Goal: Task Accomplishment & Management: Manage account settings

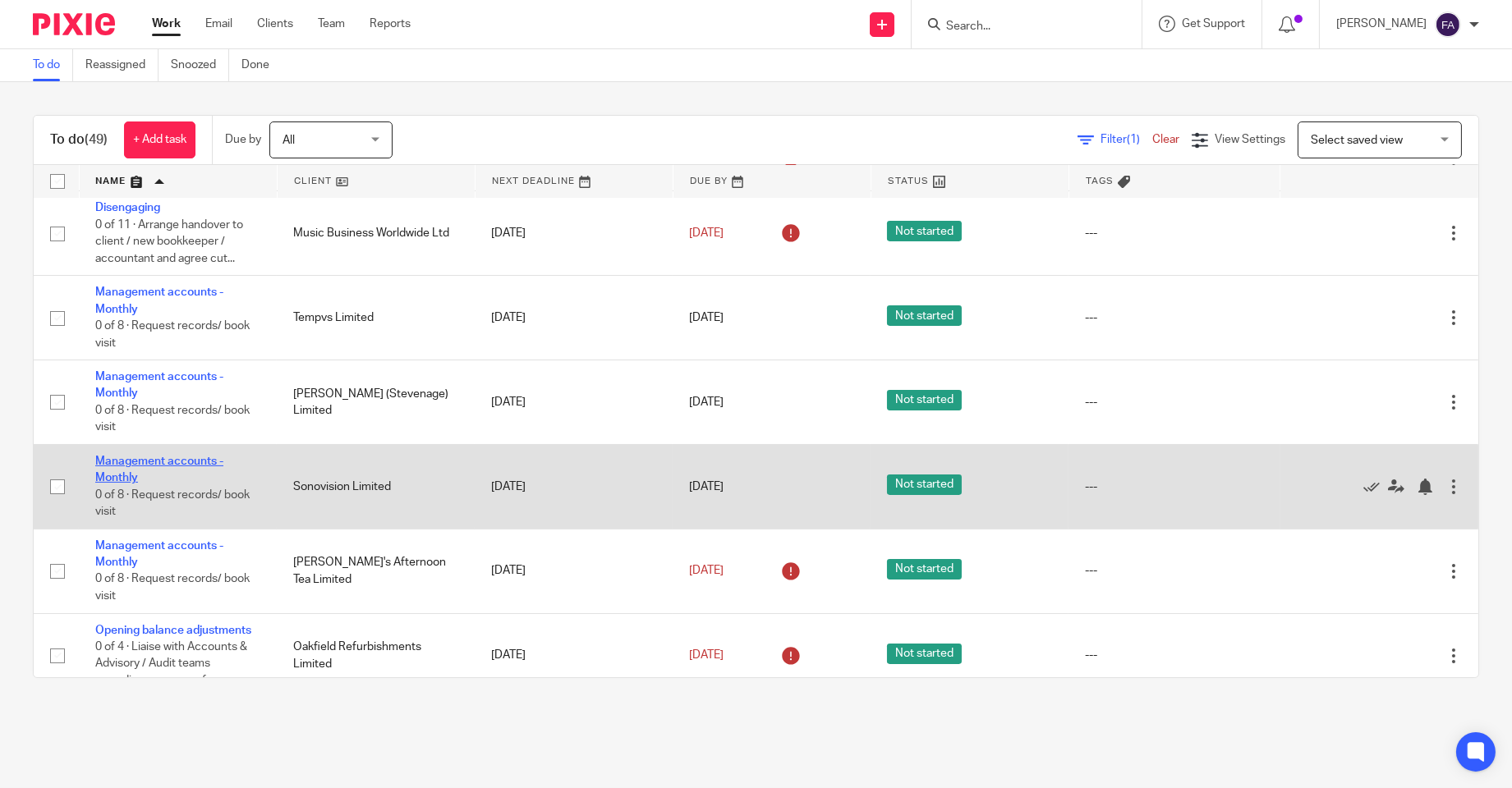
scroll to position [1003, 0]
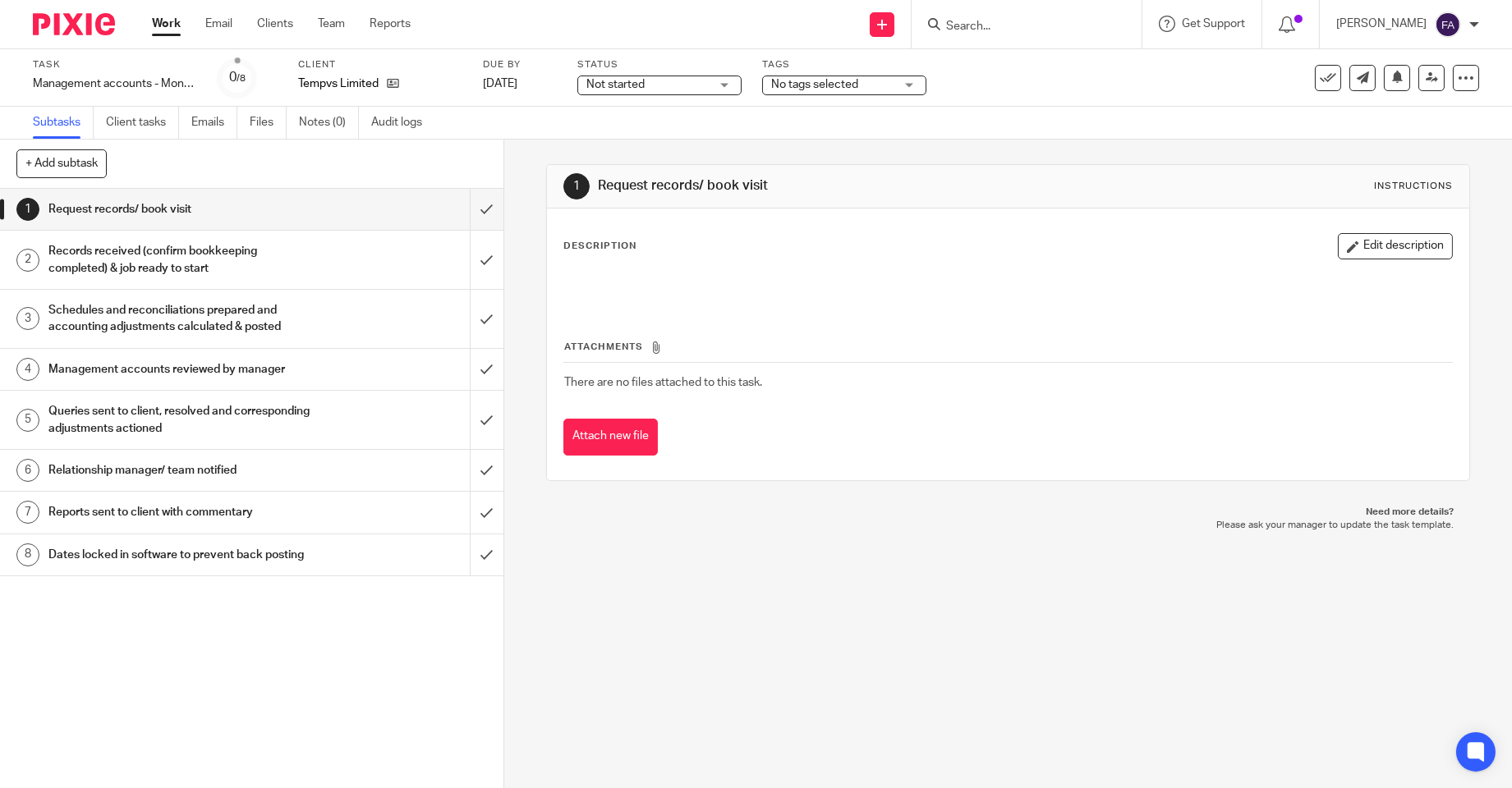
click at [856, 88] on span "No tags selected" at bounding box center [814, 85] width 87 height 12
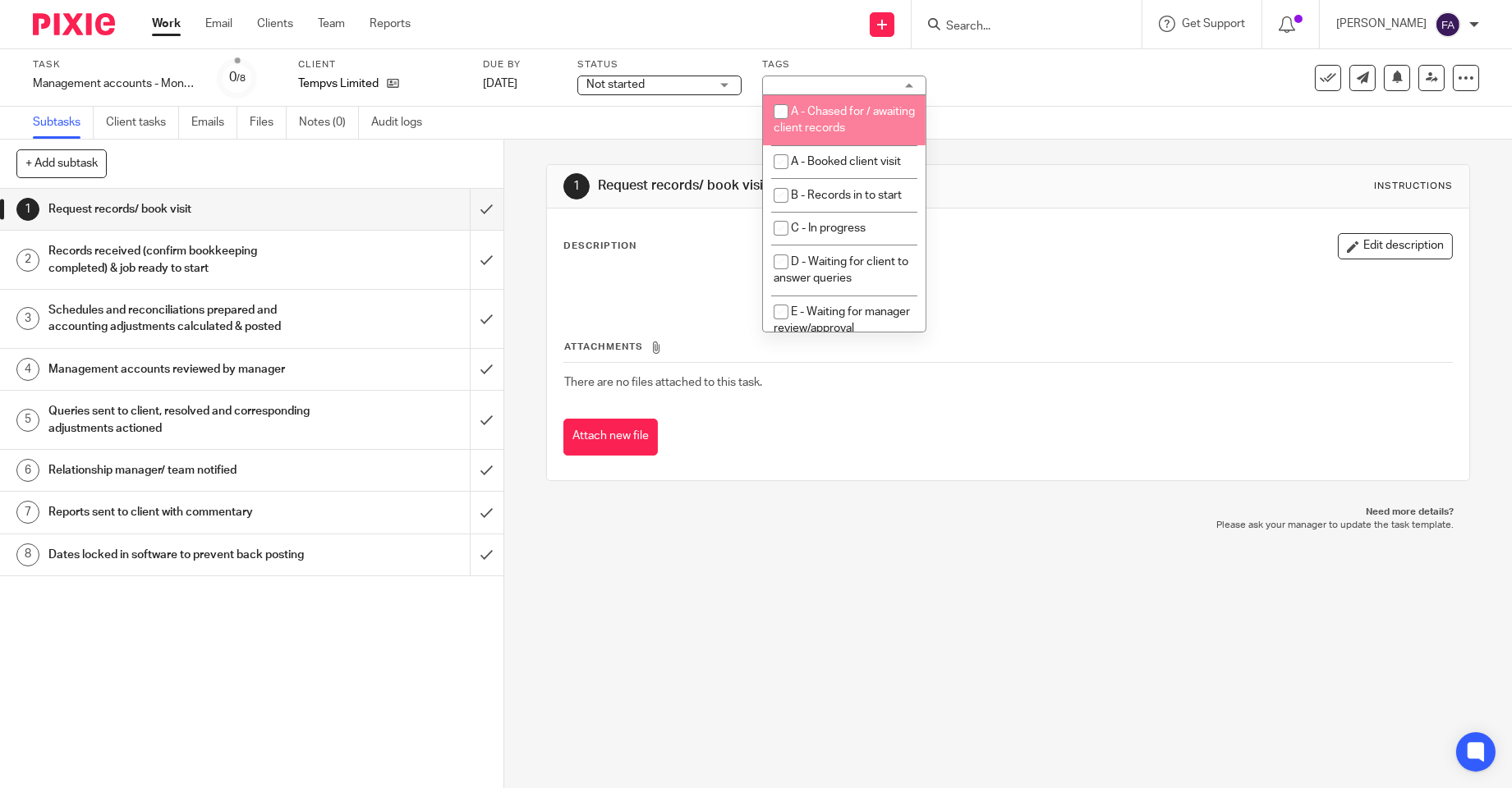
click at [839, 99] on li "A - Chased for / awaiting client records" at bounding box center [843, 121] width 162 height 50
checkbox input "true"
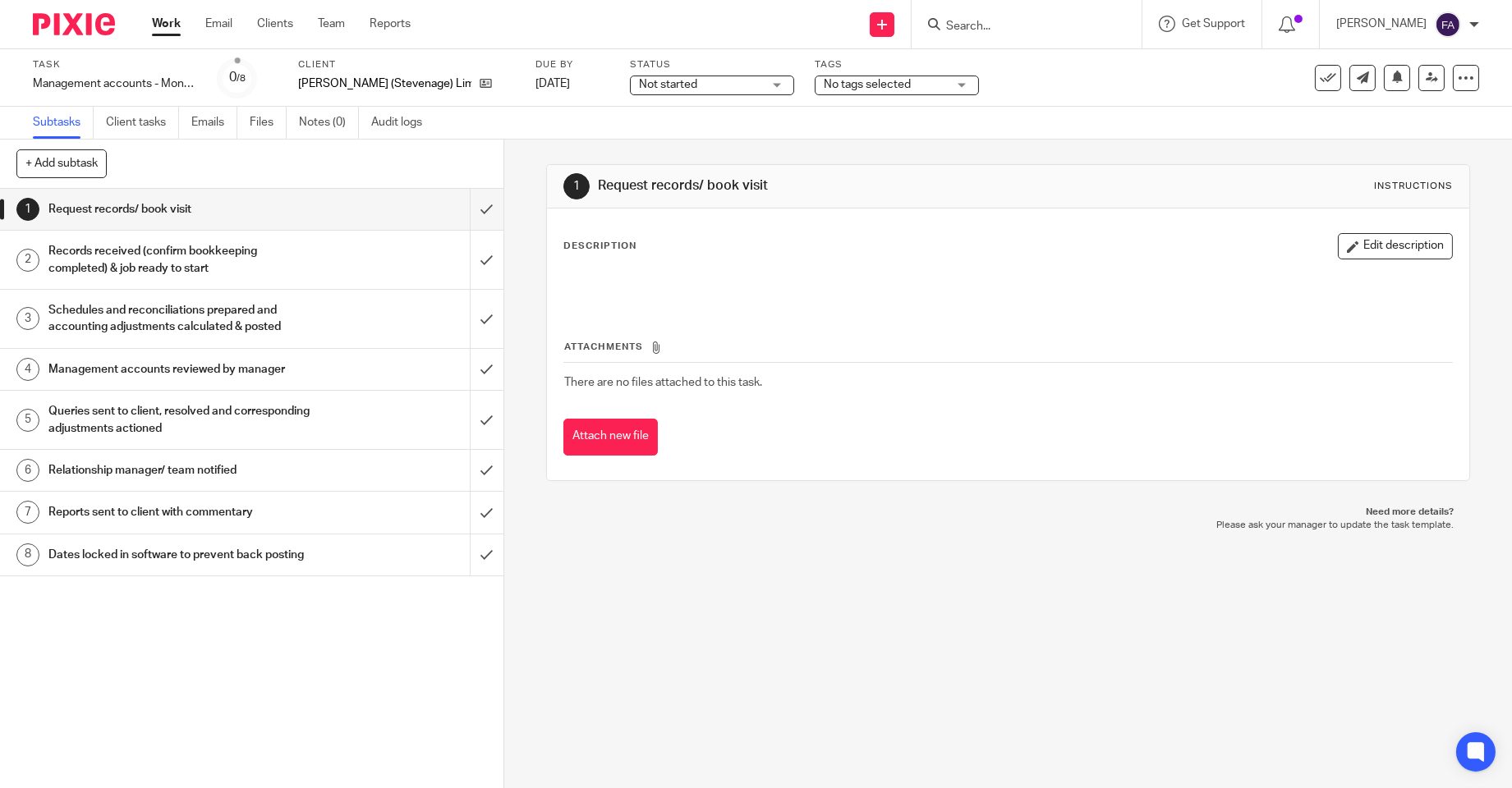
click at [854, 76] on span "No tags selected" at bounding box center [885, 85] width 123 height 17
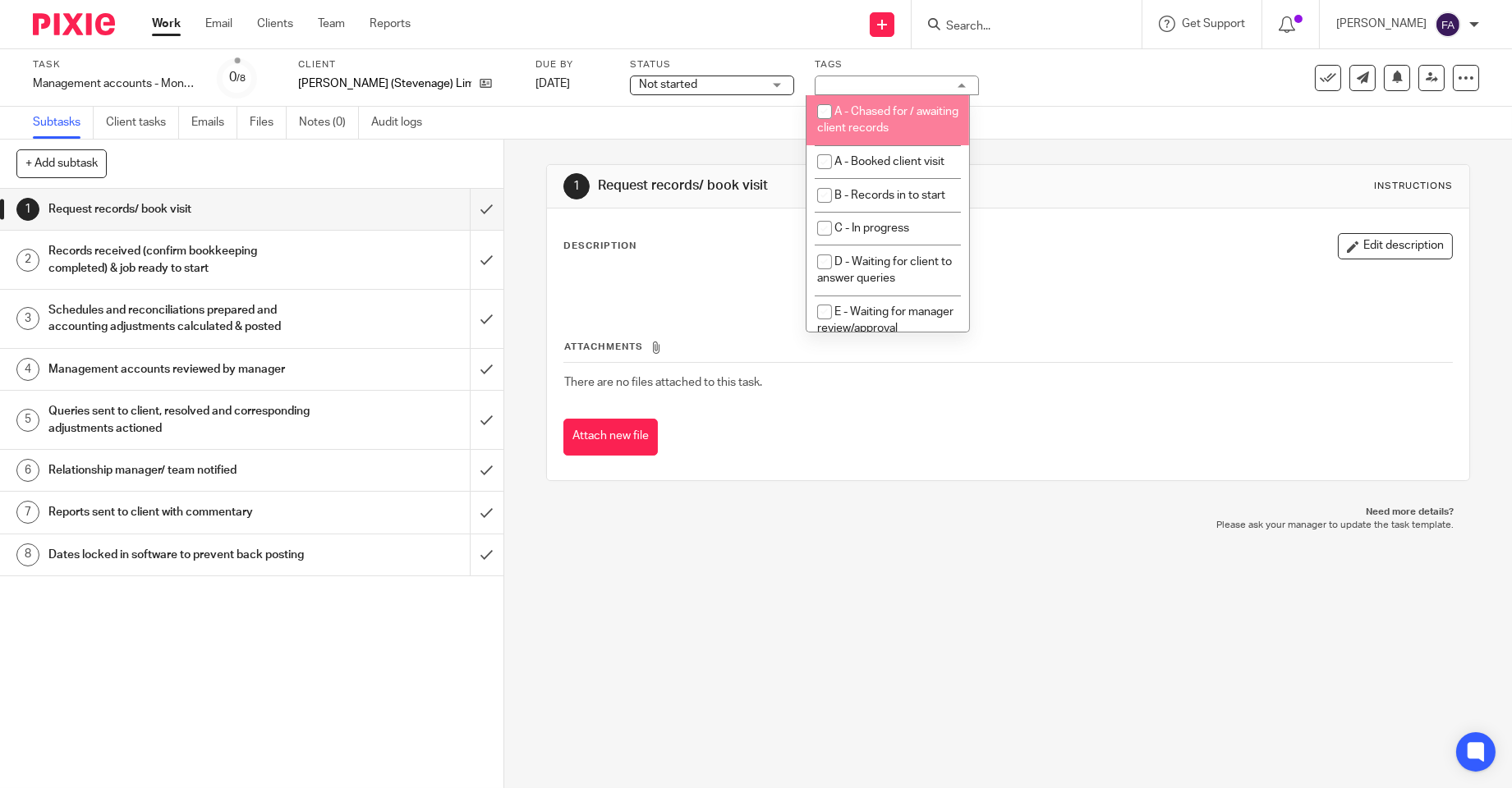
click at [854, 121] on li "A - Chased for / awaiting client records" at bounding box center [887, 121] width 162 height 50
checkbox input "true"
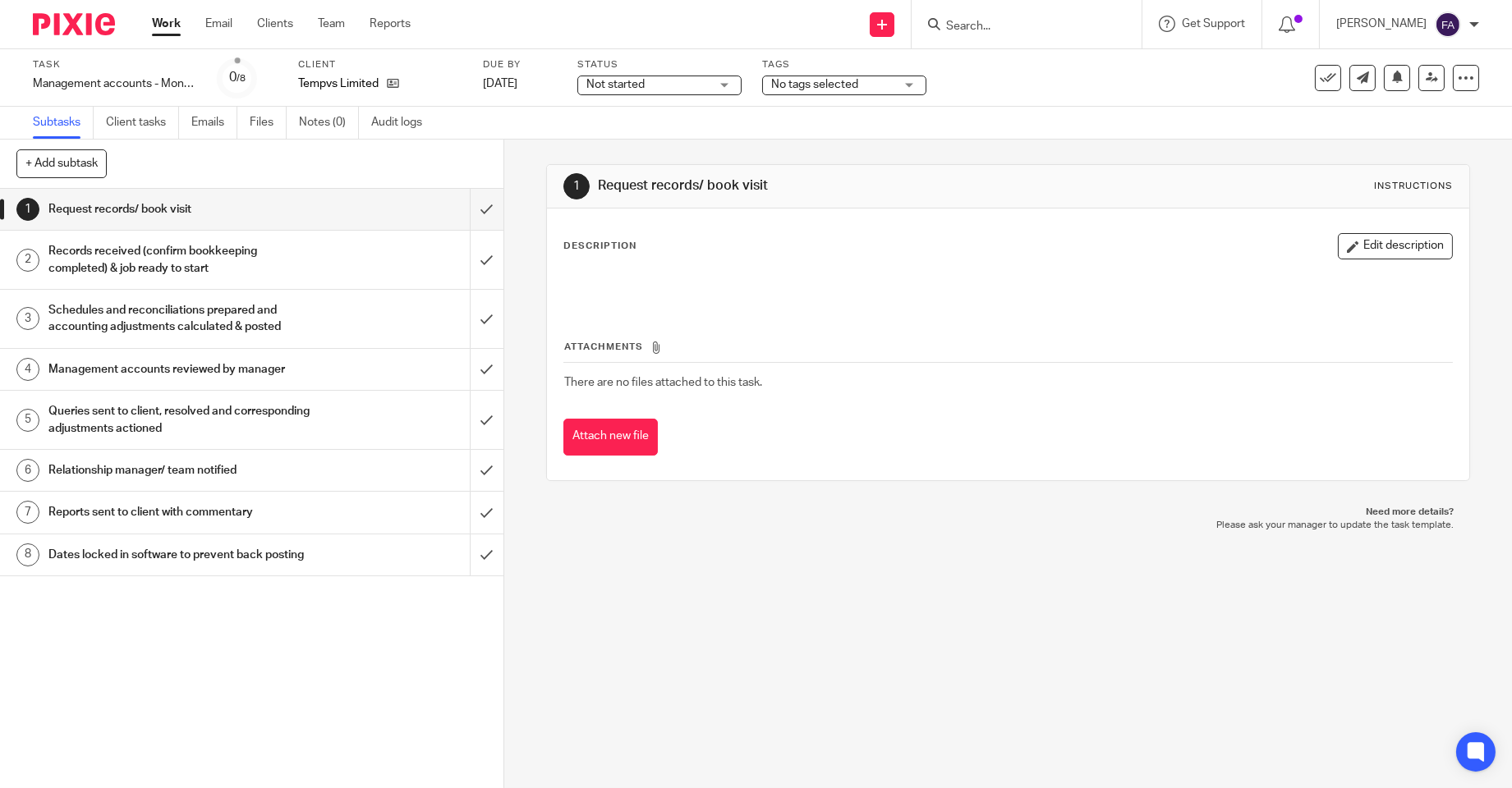
click at [799, 84] on span "No tags selected" at bounding box center [814, 85] width 87 height 12
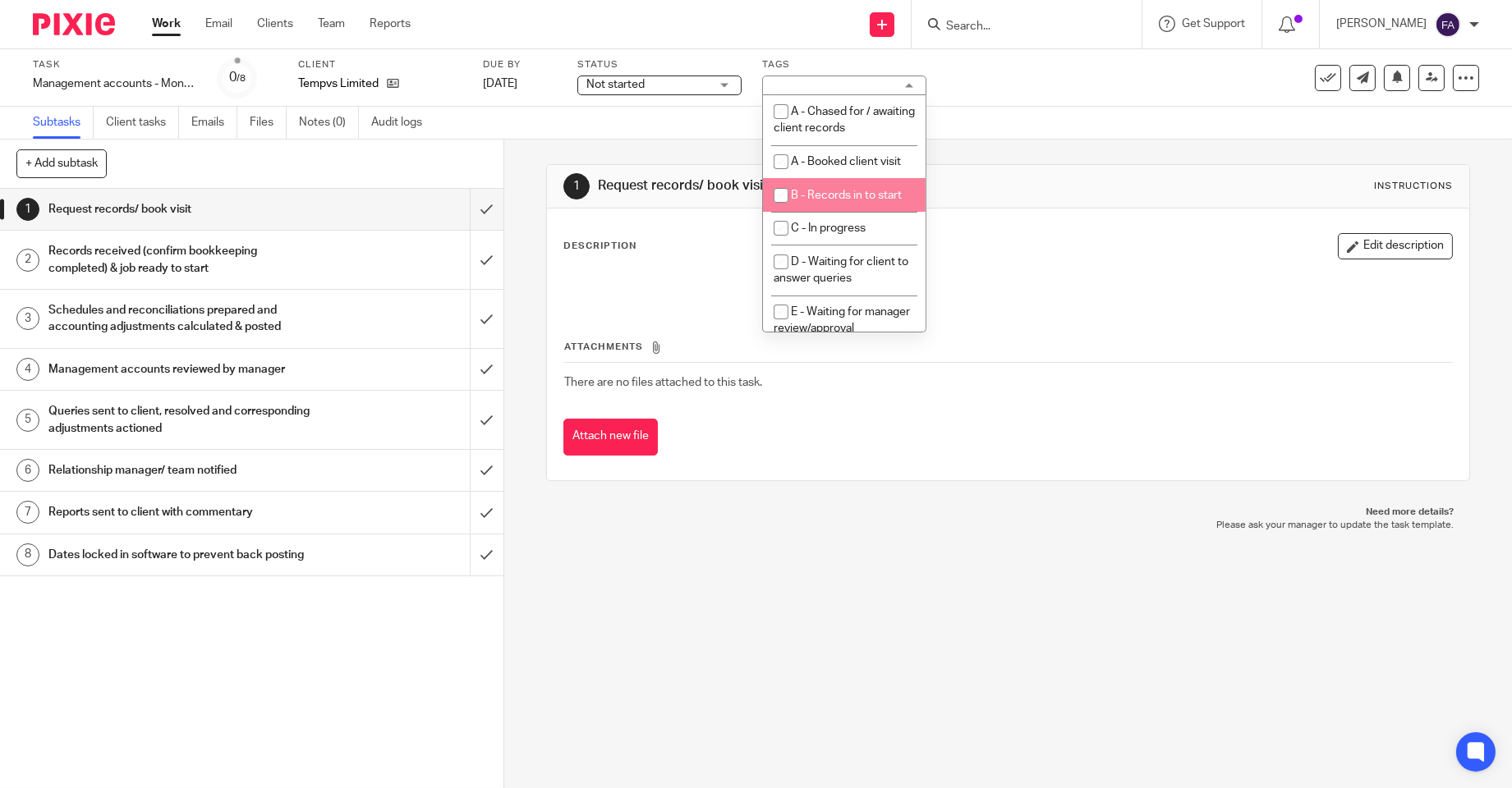
scroll to position [91, 0]
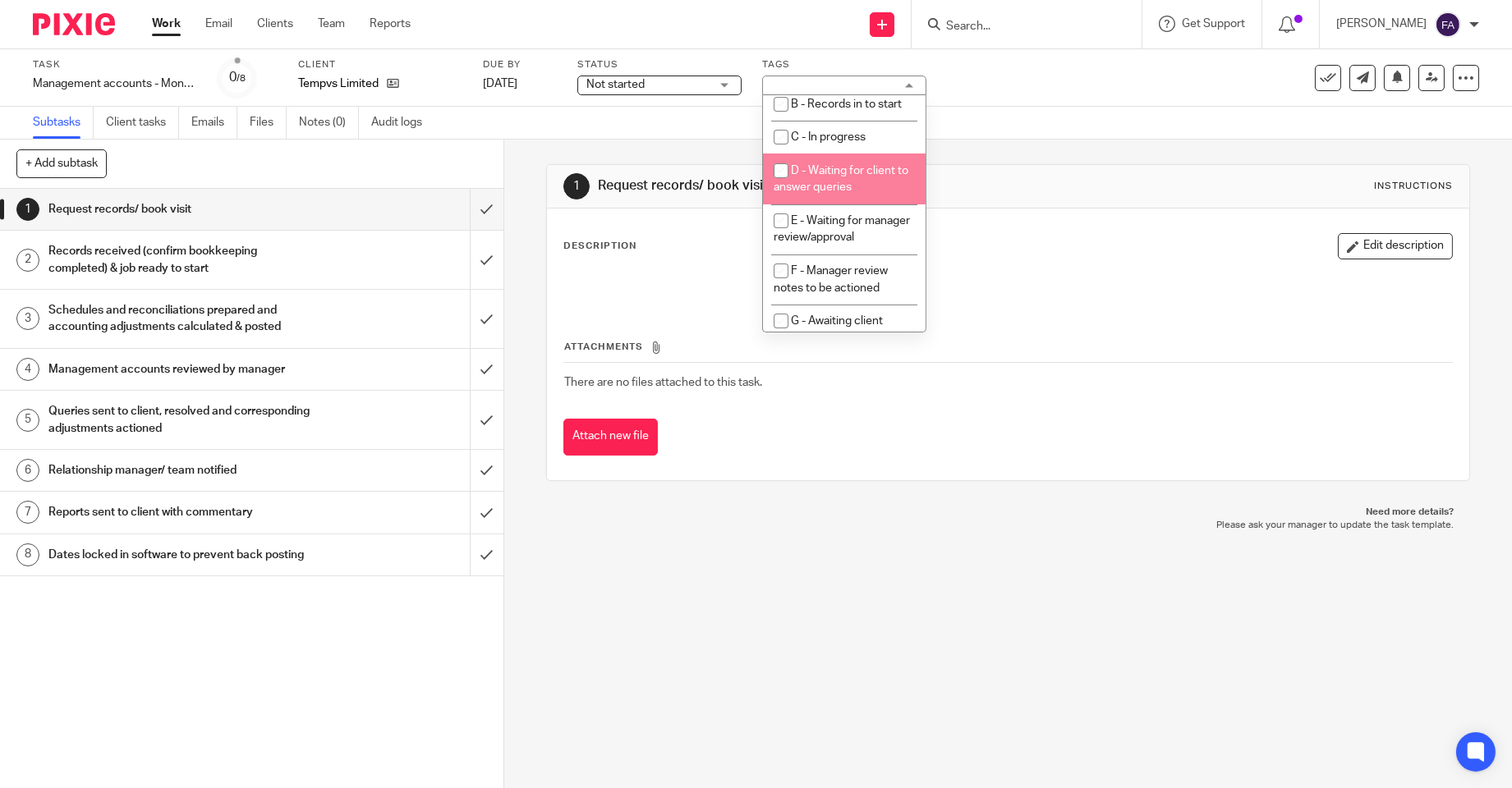
click at [864, 204] on li "D - Waiting for client to answer queries" at bounding box center [843, 179] width 162 height 50
checkbox input "true"
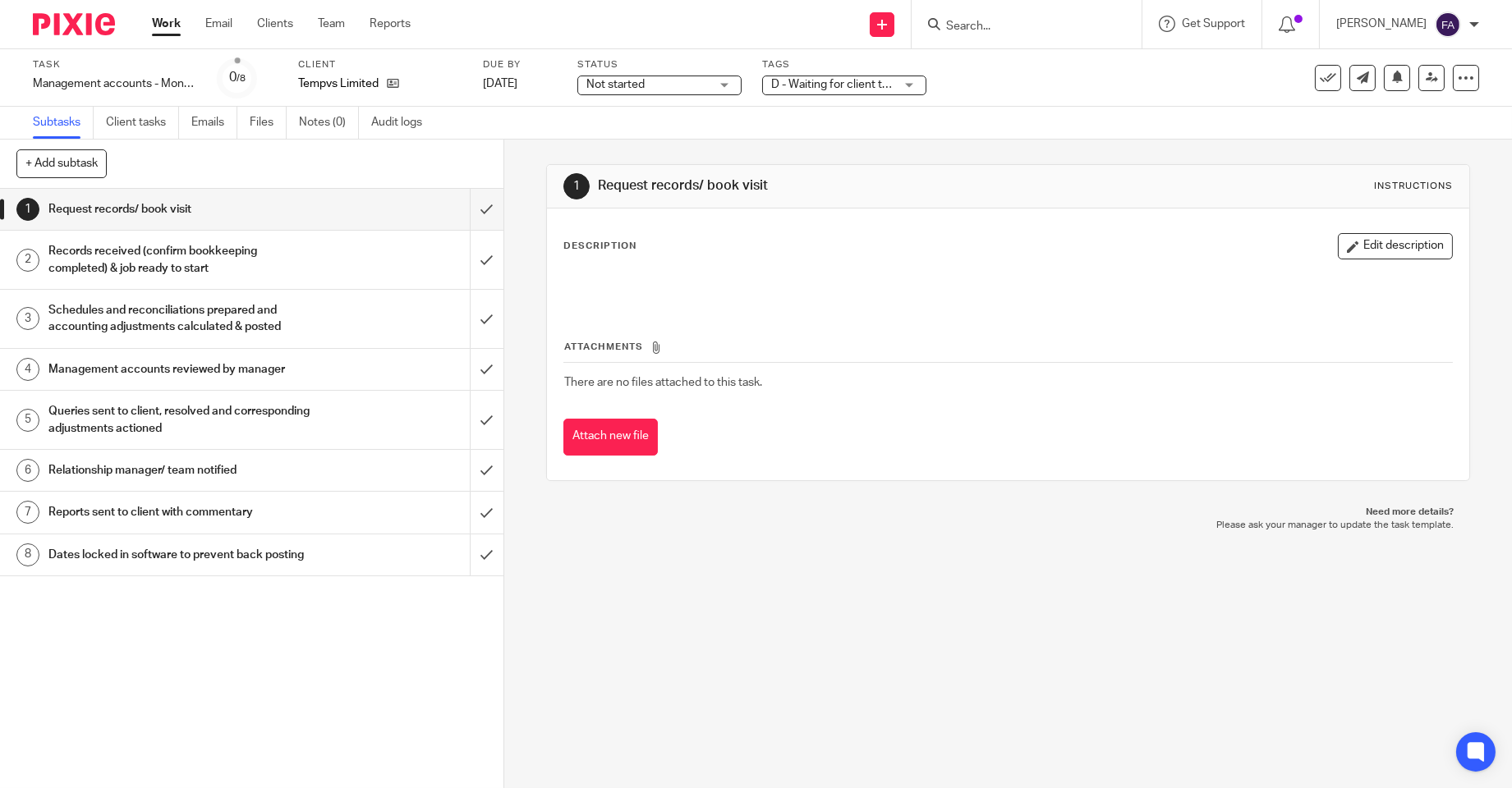
click at [644, 126] on div "Subtasks Client tasks Emails Files Notes (0) Audit logs" at bounding box center [756, 122] width 1512 height 32
click at [833, 93] on span "No tags selected" at bounding box center [885, 85] width 123 height 17
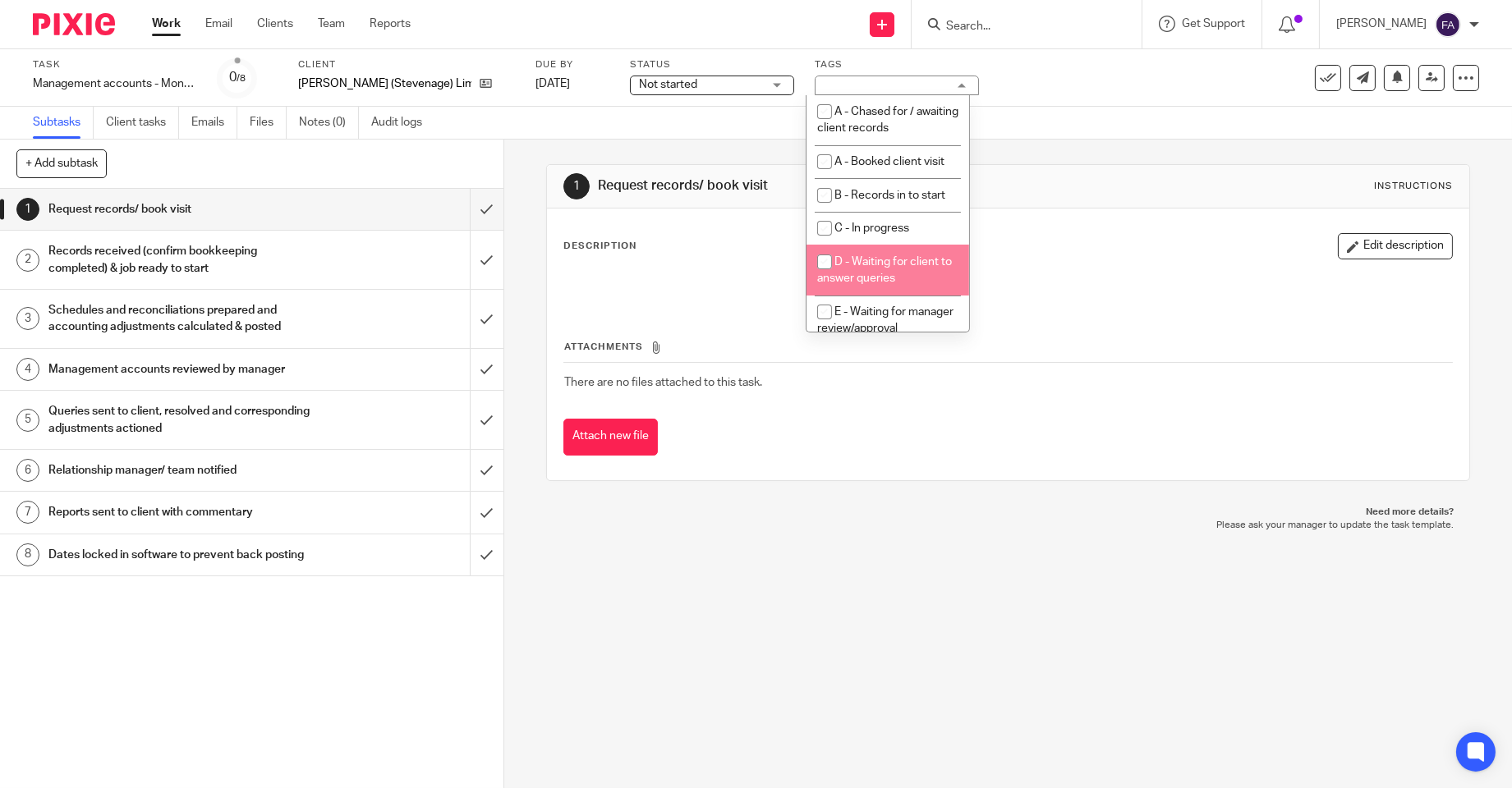
click at [892, 285] on span "D - Waiting for client to answer queries" at bounding box center [884, 270] width 135 height 29
checkbox input "true"
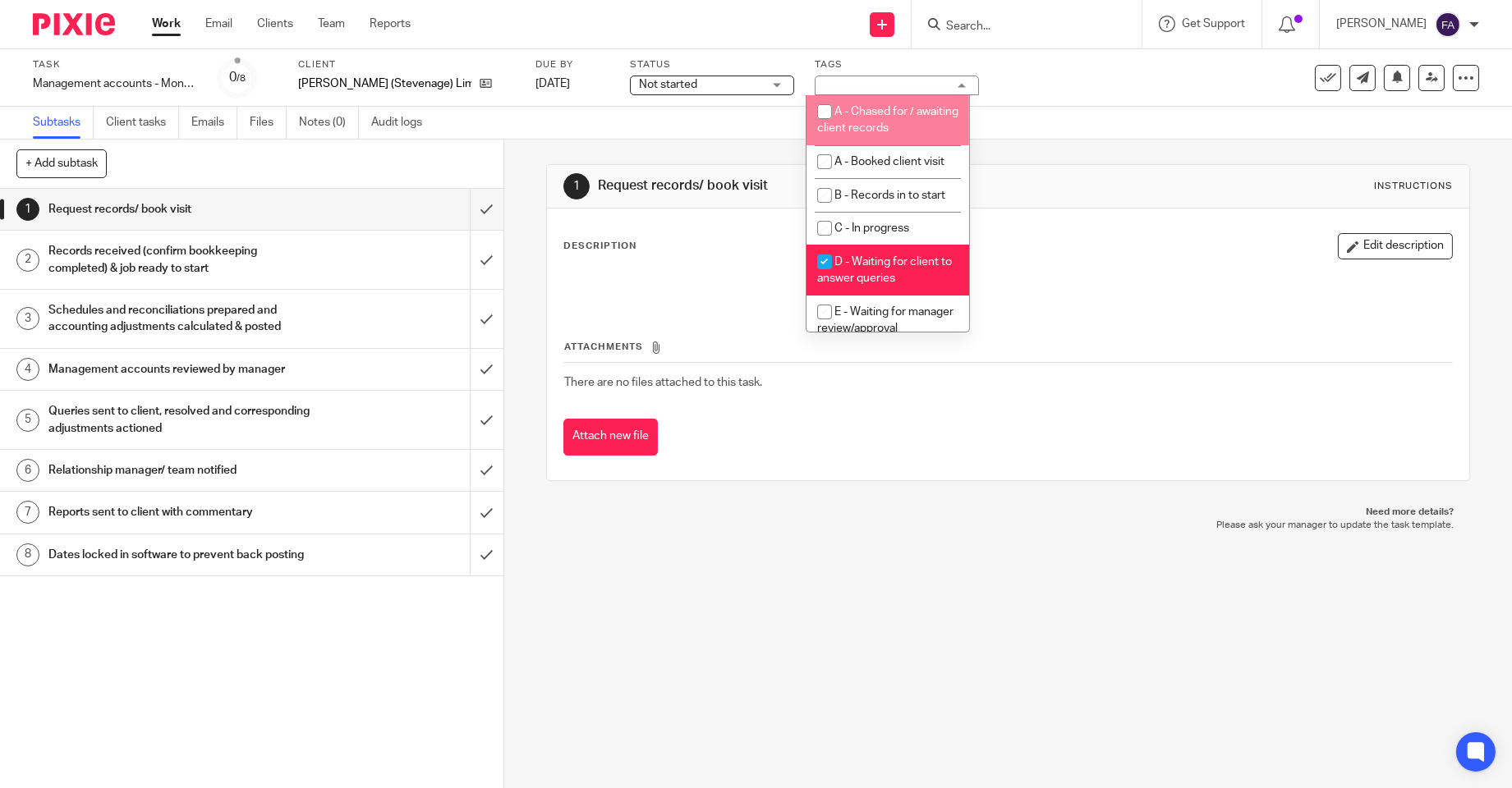
click at [887, 124] on span "A - Chased for / awaiting client records" at bounding box center [887, 120] width 141 height 29
checkbox input "true"
click at [862, 285] on span "D - Waiting for client to answer queries" at bounding box center [884, 270] width 135 height 29
checkbox input "false"
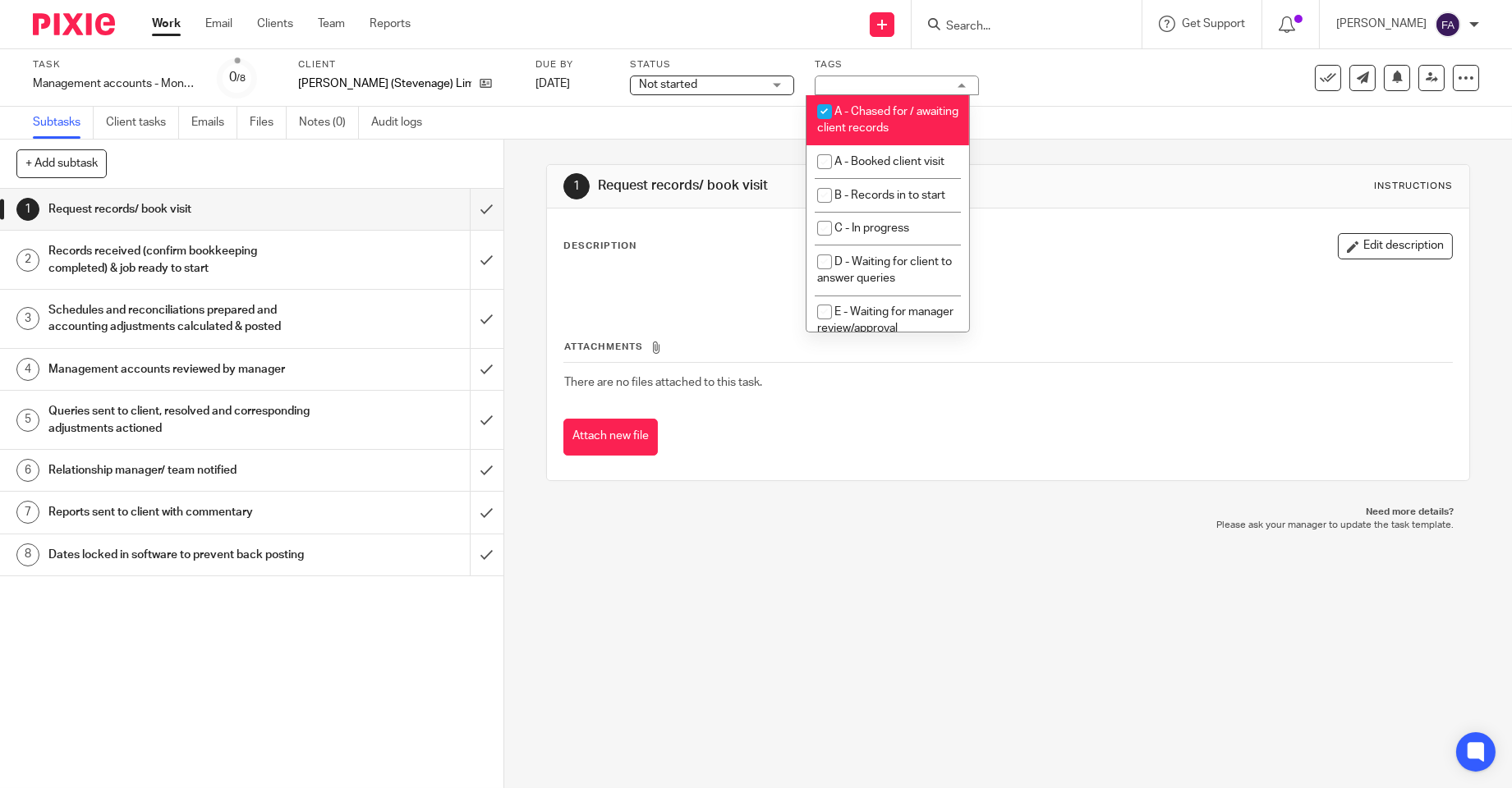
click at [630, 144] on div "1 Request records/ book visit Instructions Description Edit description Attachm…" at bounding box center [1008, 323] width 924 height 366
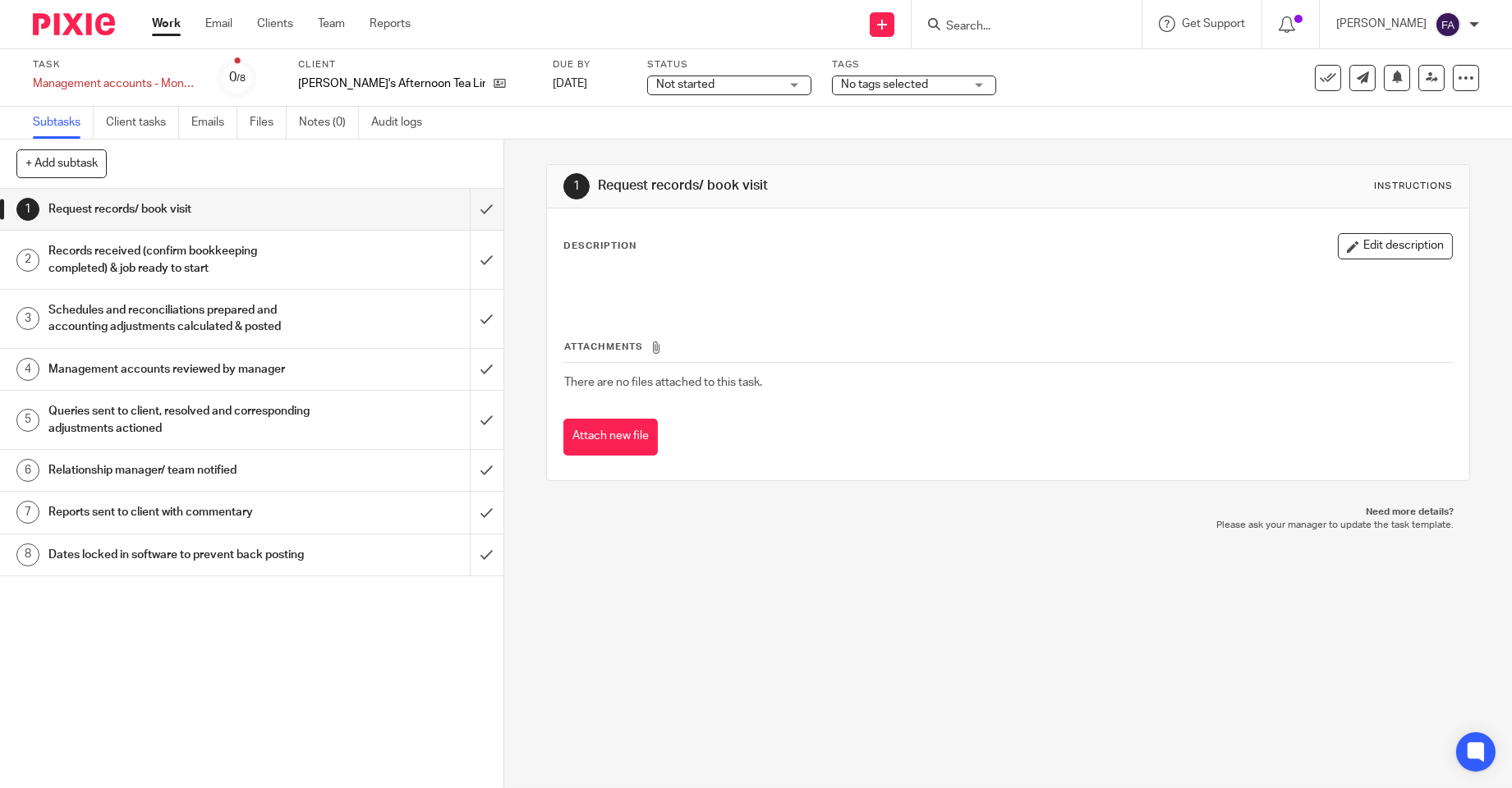
click at [841, 86] on span "No tags selected" at bounding box center [884, 85] width 87 height 12
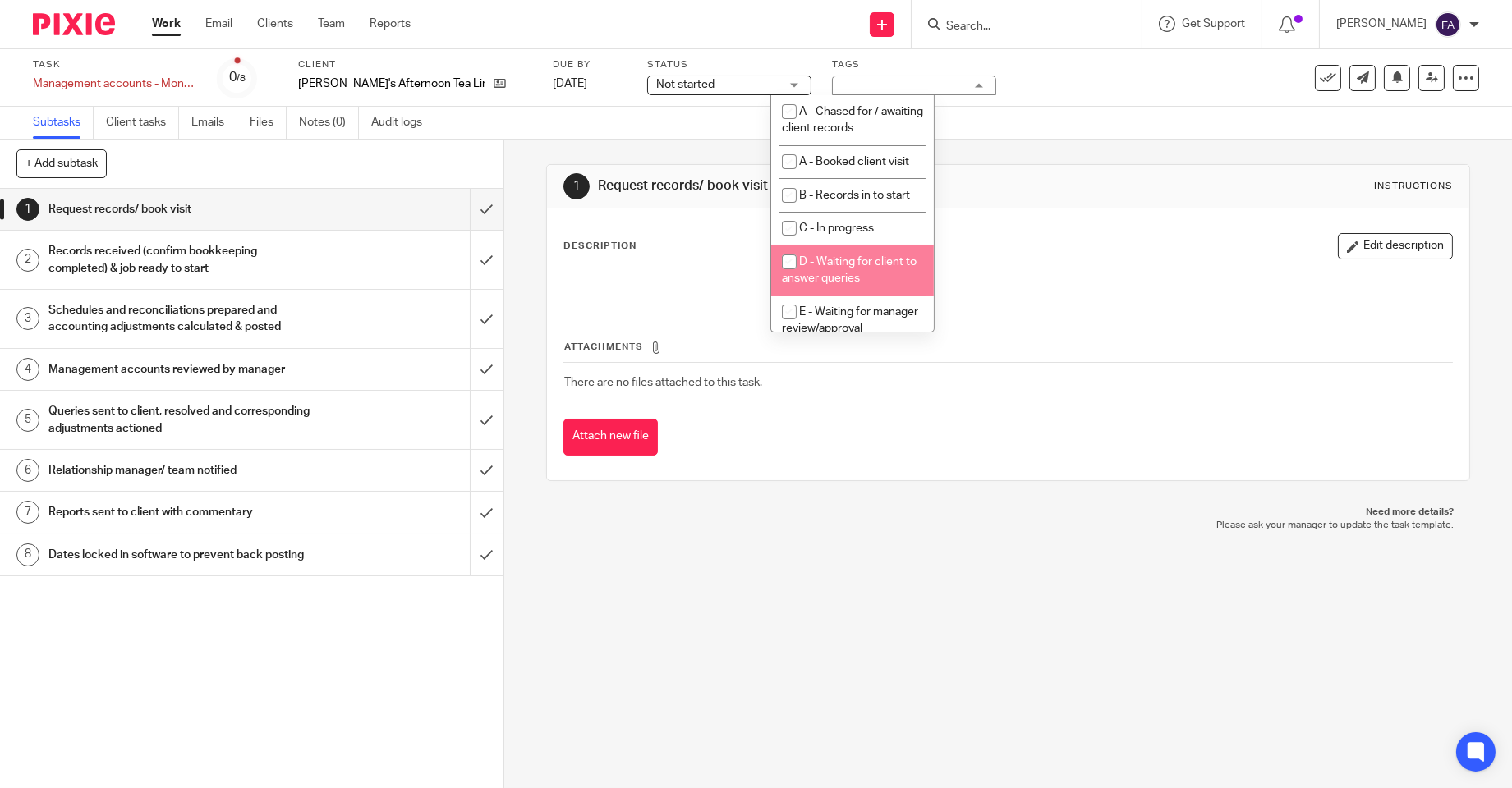
click at [852, 285] on span "D - Waiting for client to answer queries" at bounding box center [849, 270] width 135 height 29
checkbox input "true"
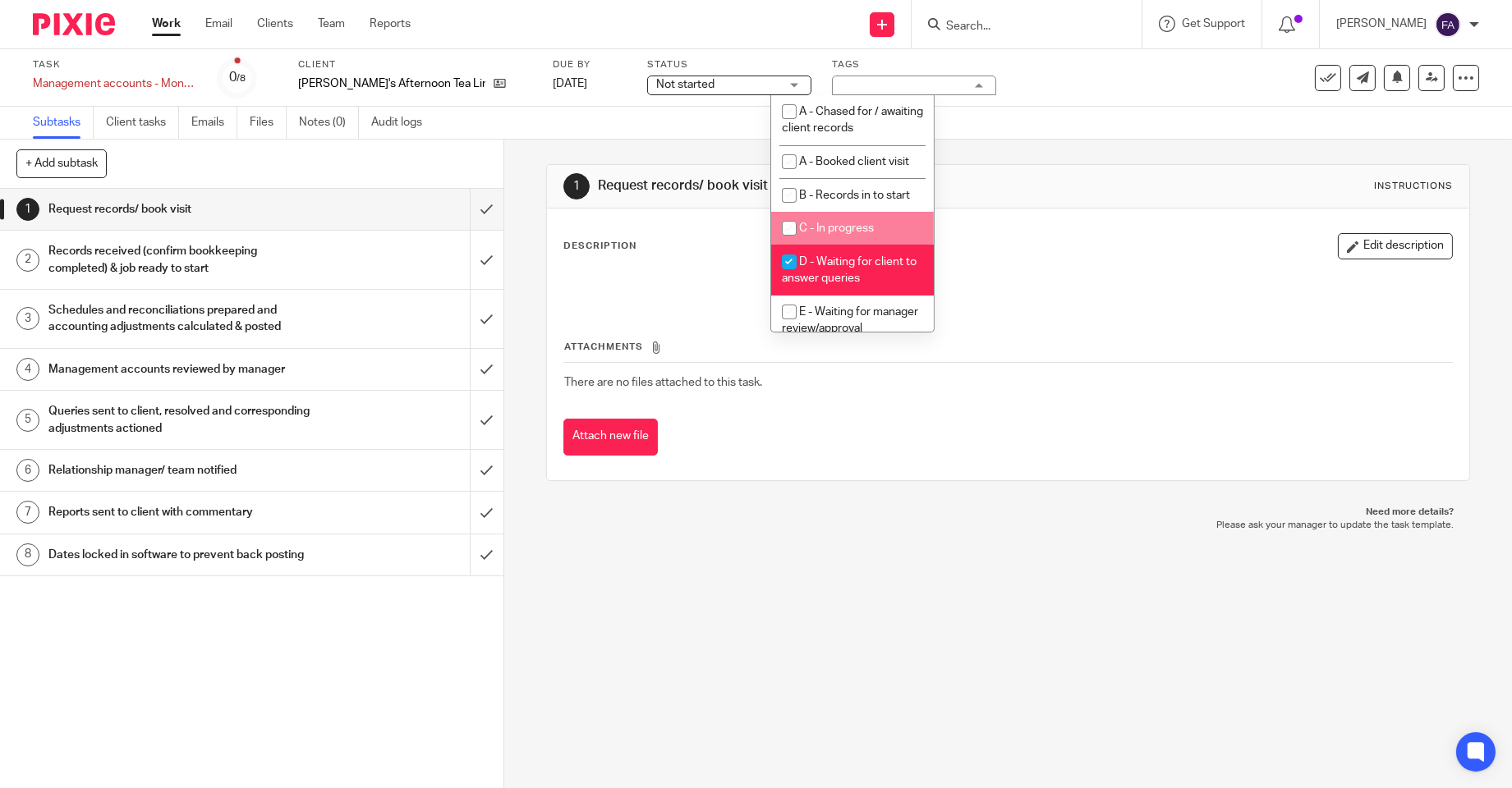
click at [670, 124] on div "Subtasks Client tasks Emails Files Notes (0) Audit logs" at bounding box center [756, 122] width 1512 height 32
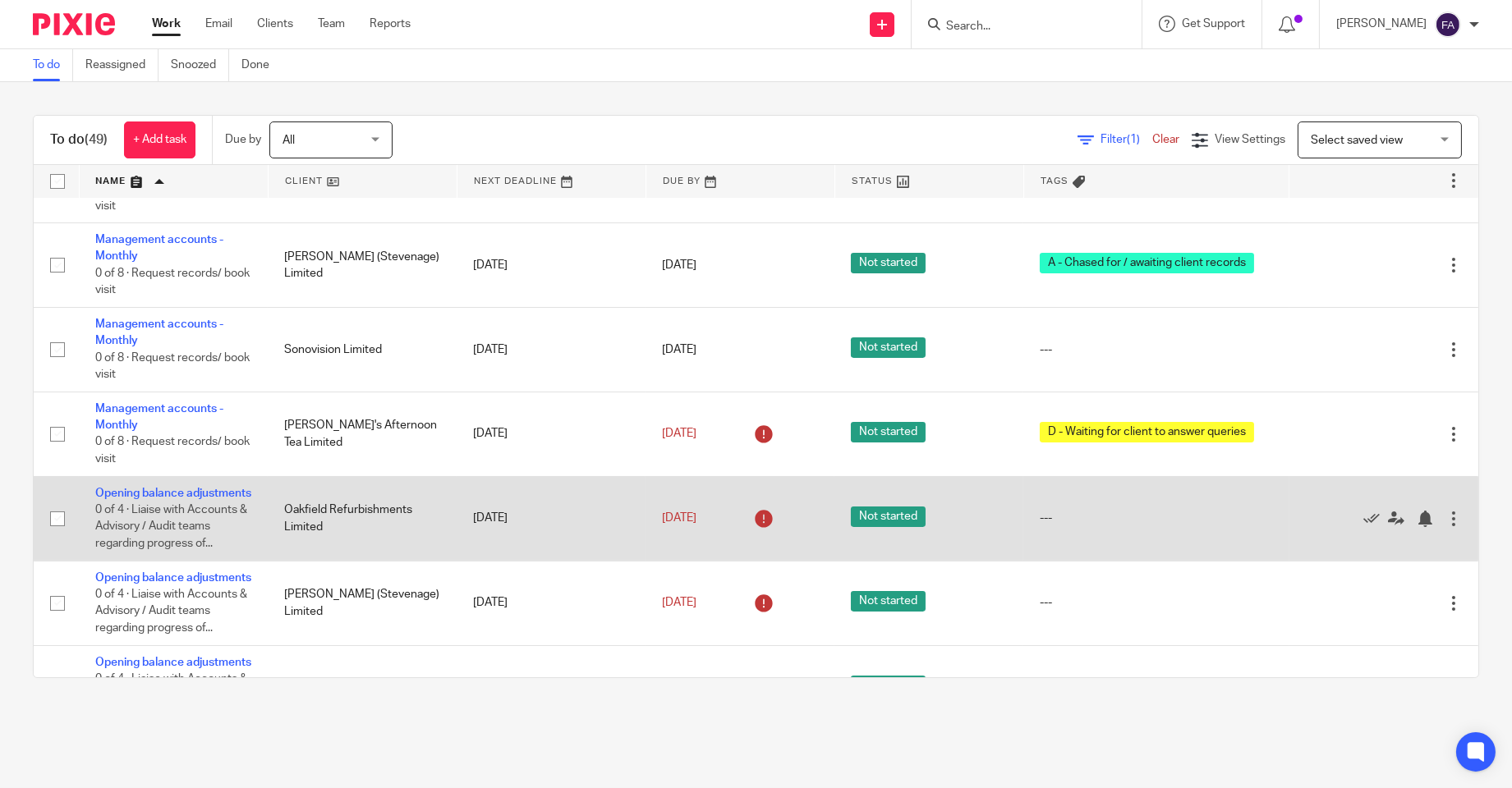
scroll to position [1003, 0]
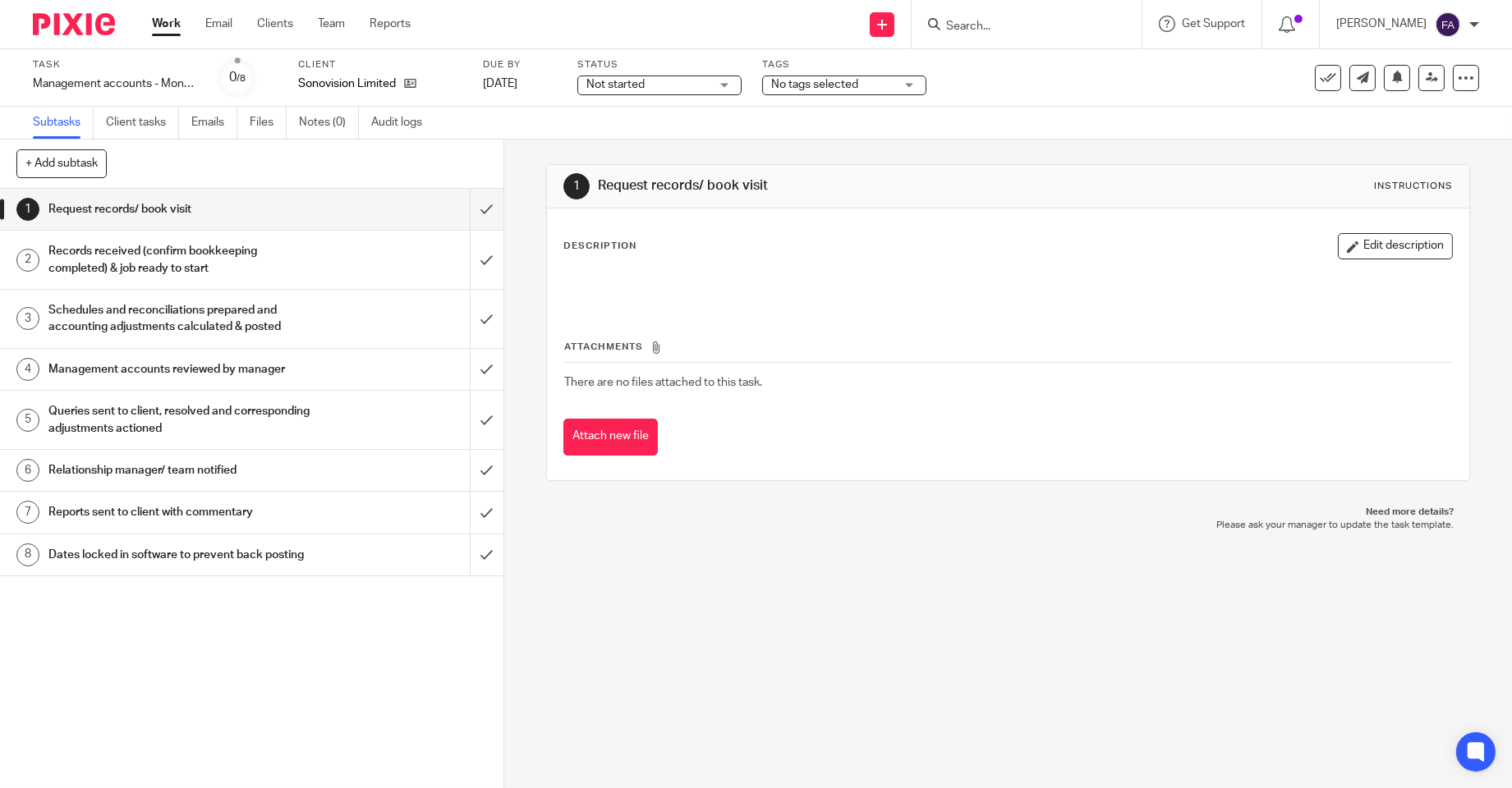
click at [829, 86] on span "No tags selected" at bounding box center [814, 85] width 87 height 12
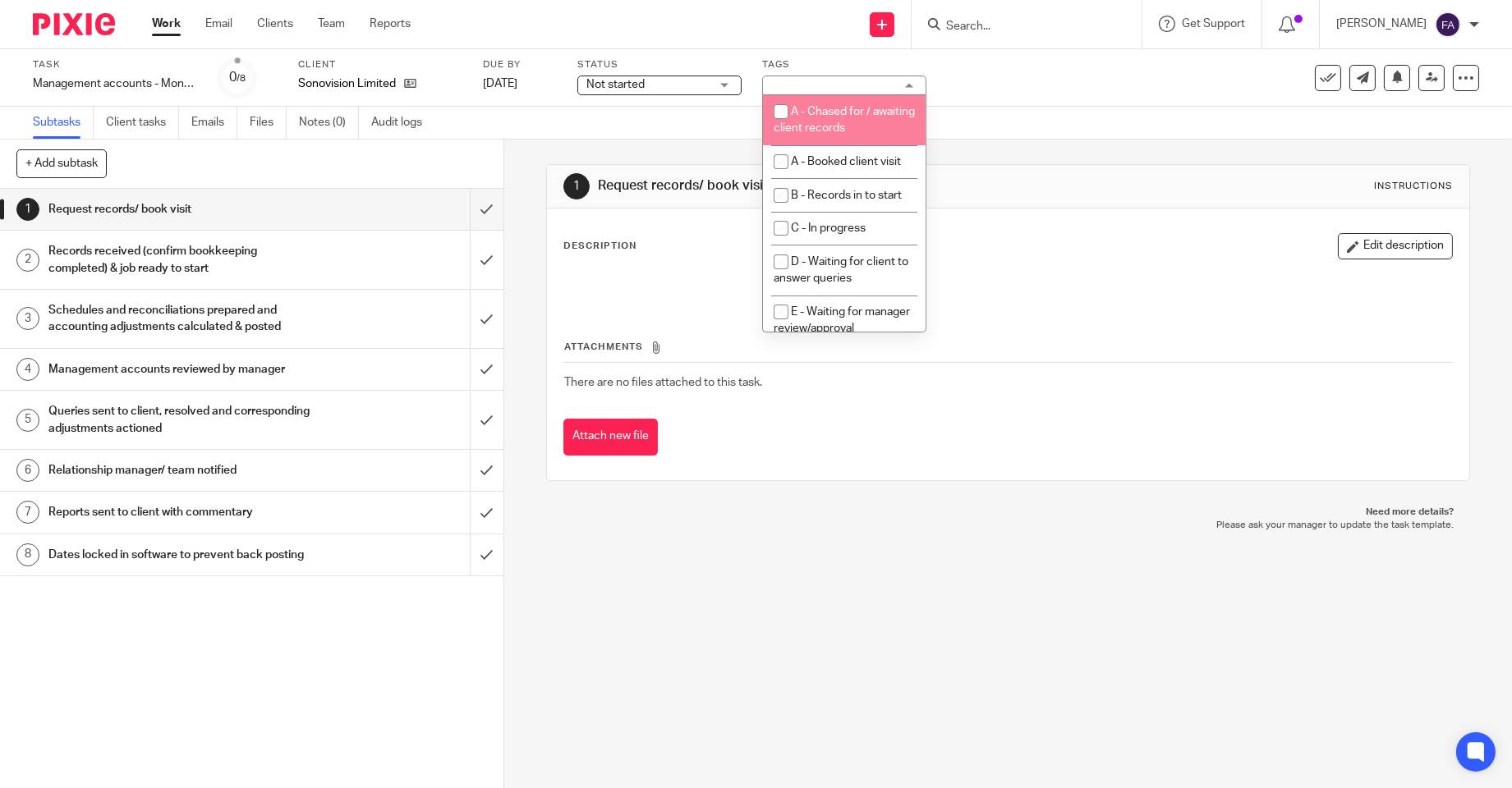
click at [829, 115] on span "A - Chased for / awaiting client records" at bounding box center [844, 120] width 141 height 29
checkbox input "true"
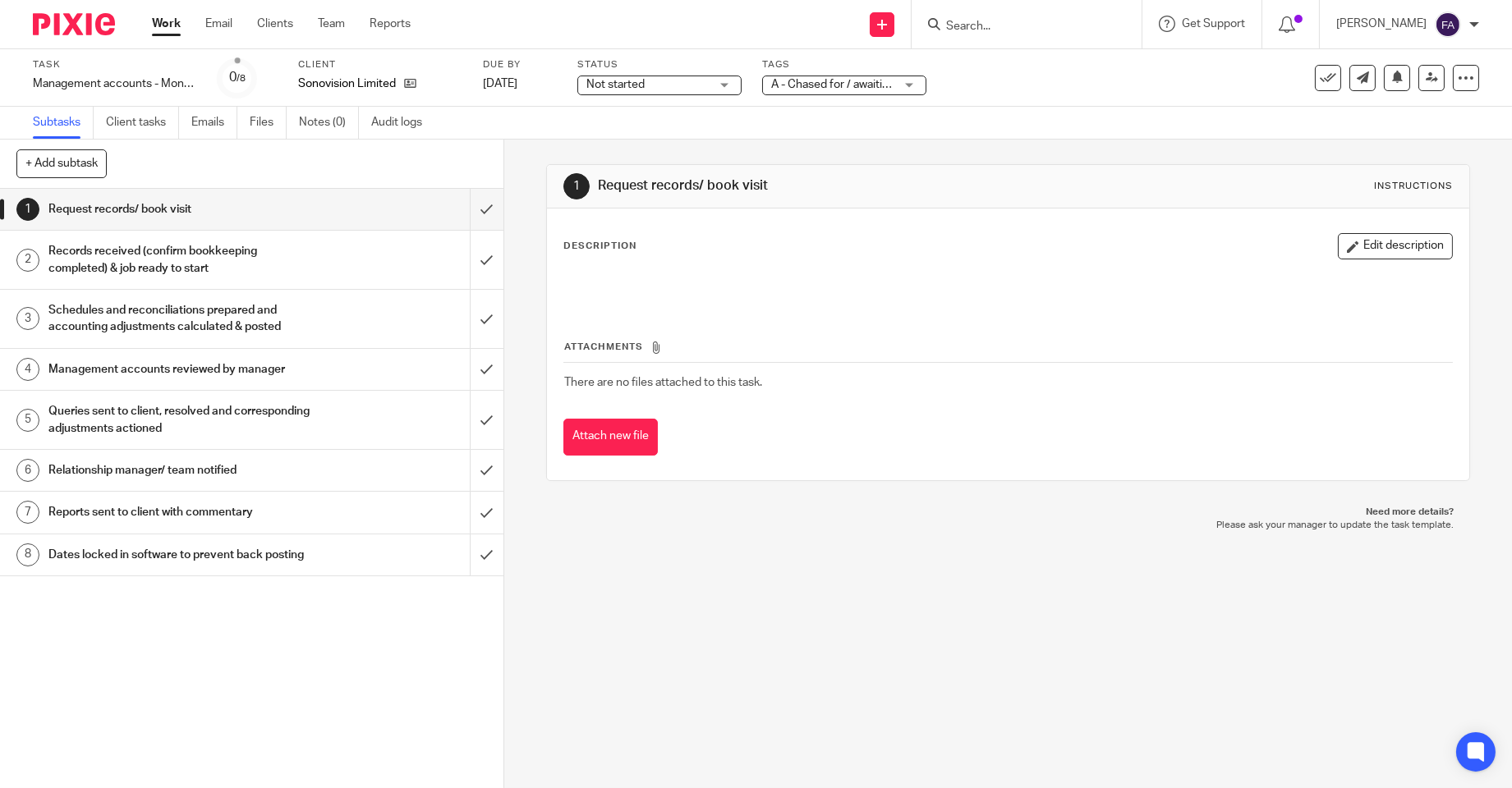
click at [1000, 143] on div "1 Request records/ book visit Instructions Description Edit description Attachm…" at bounding box center [1008, 323] width 924 height 366
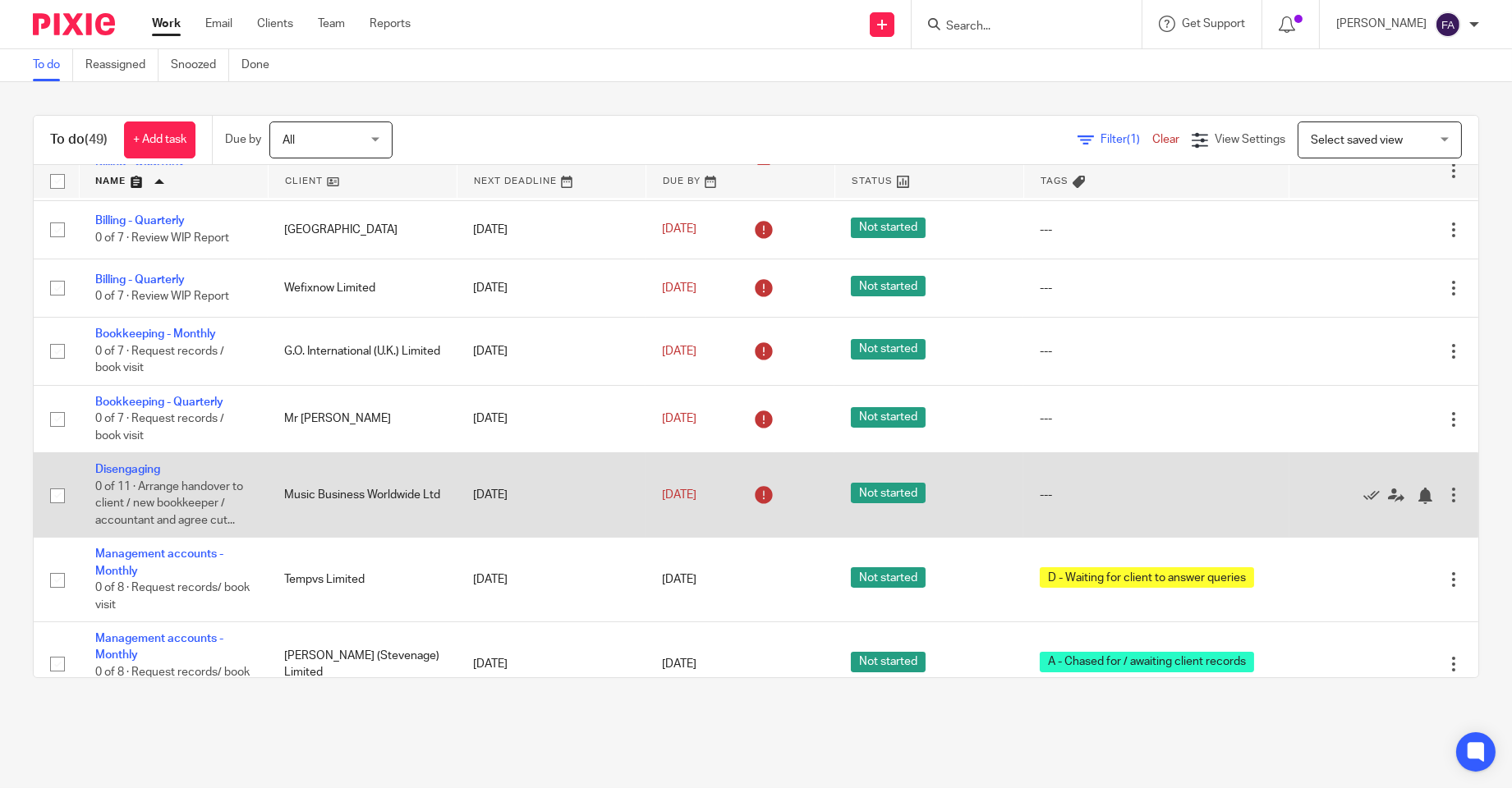
scroll to position [729, 0]
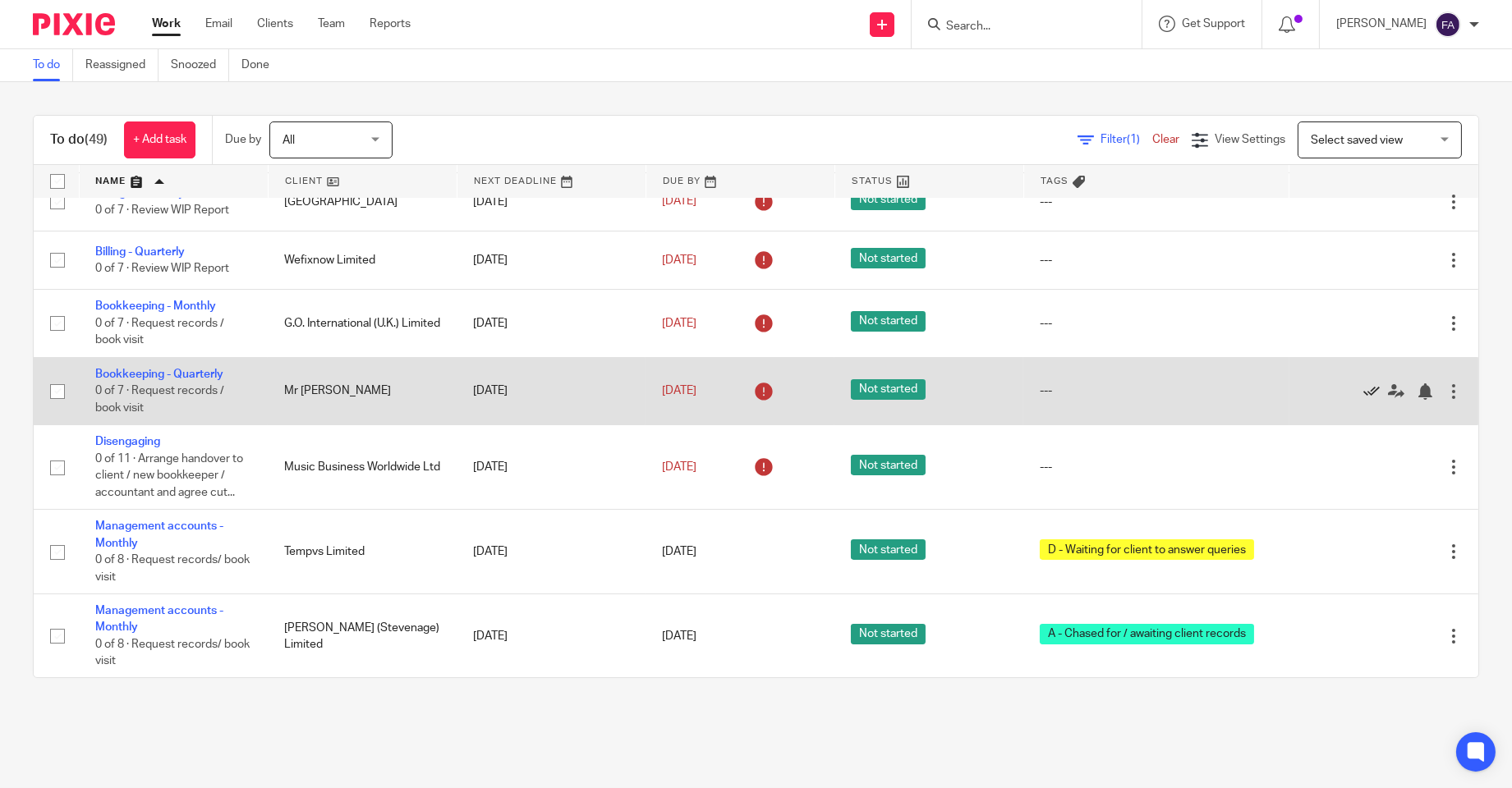
click at [1363, 396] on icon at bounding box center [1371, 392] width 17 height 17
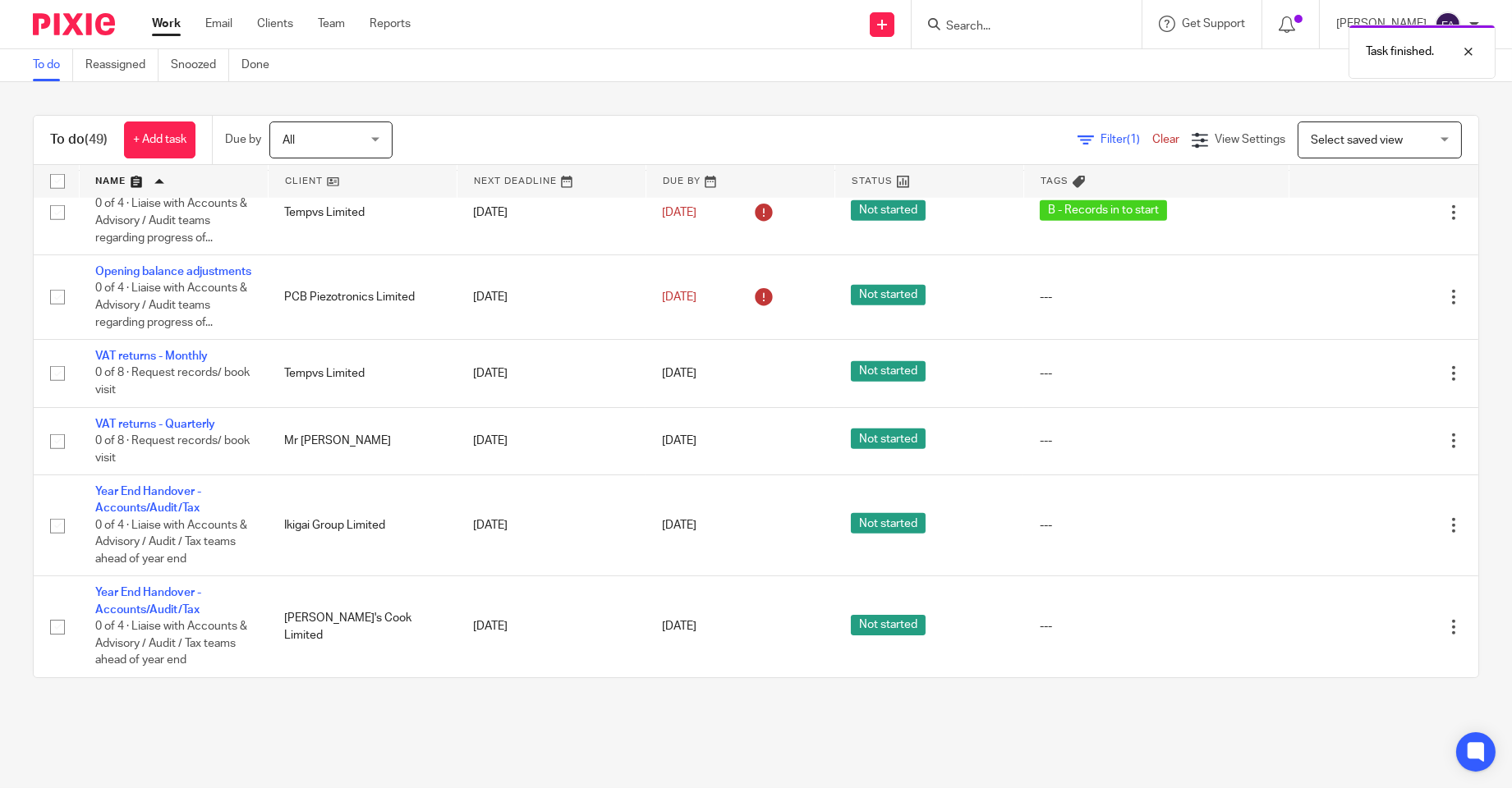
scroll to position [3642, 0]
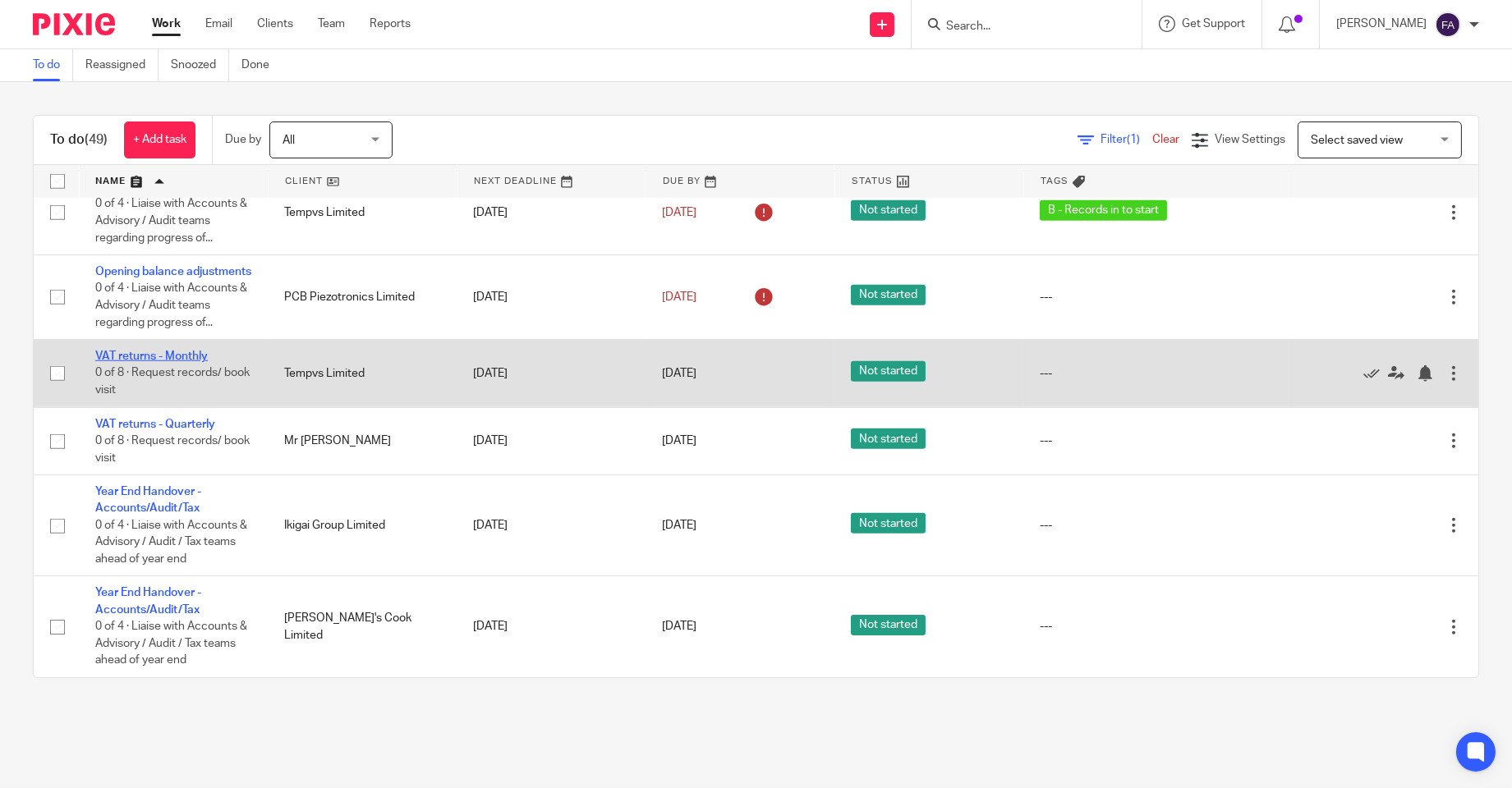
drag, startPoint x: 182, startPoint y: 346, endPoint x: 125, endPoint y: 356, distance: 57.9
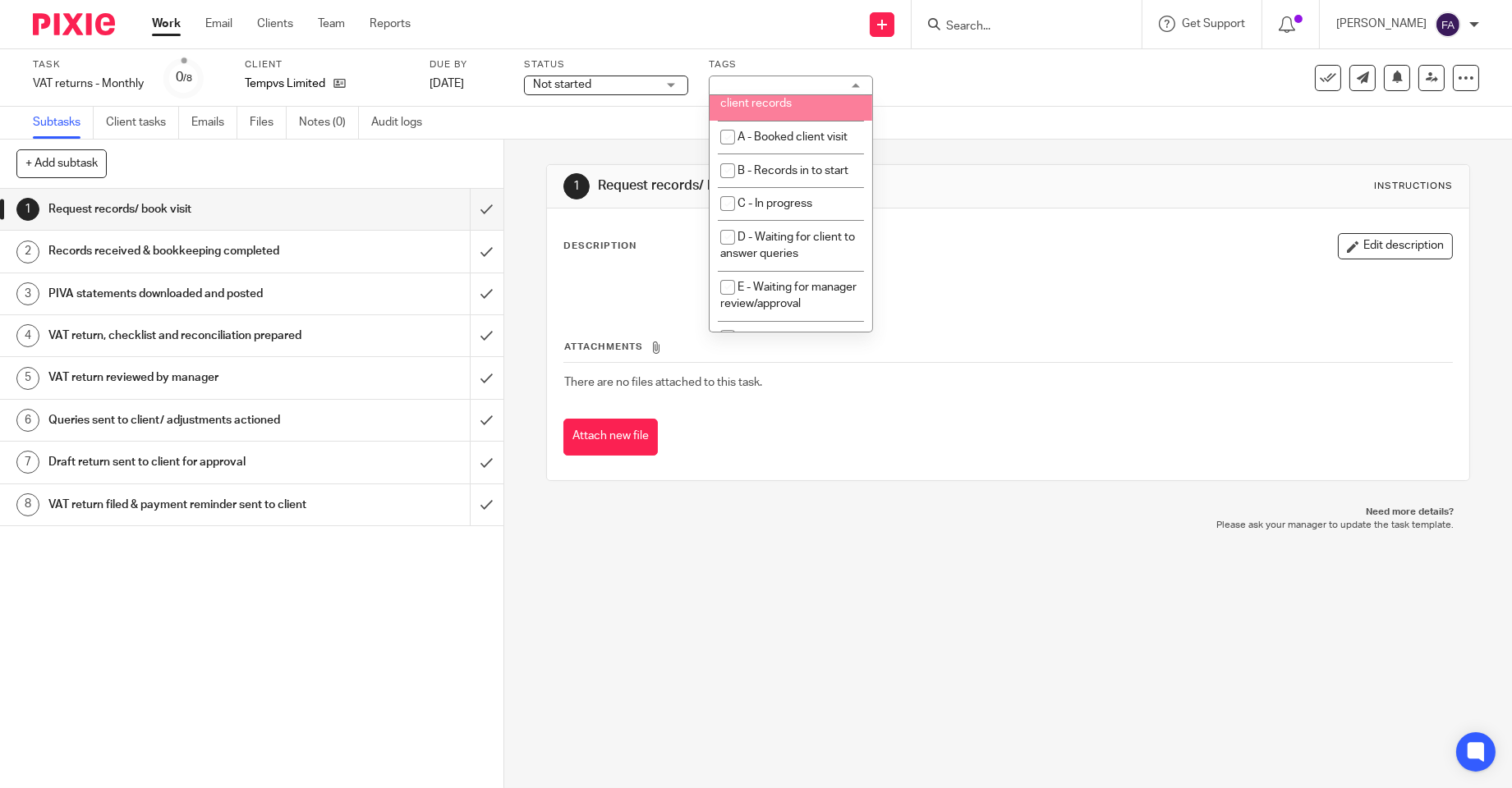
scroll to position [91, 0]
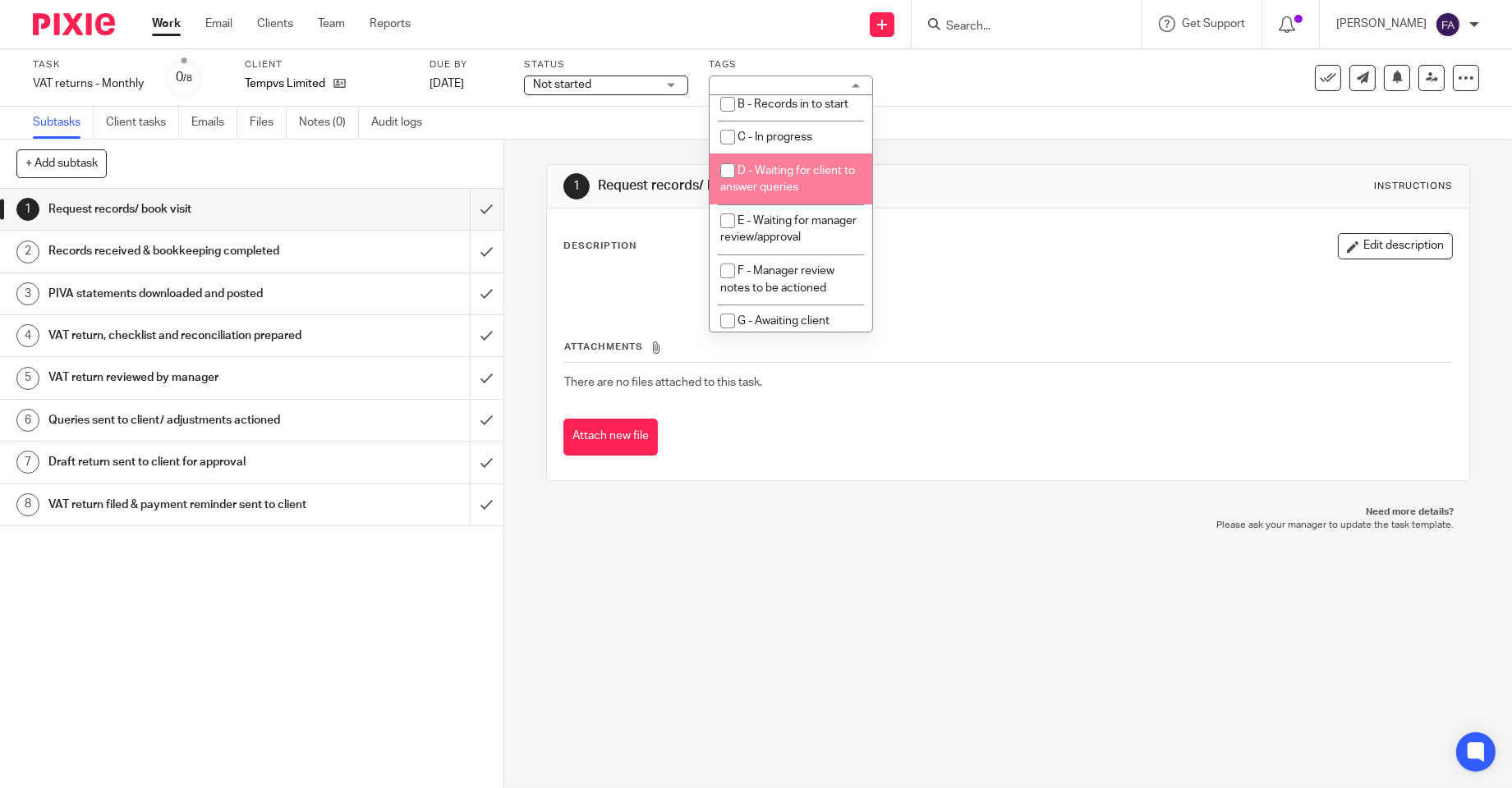
click at [808, 204] on li "D - Waiting for client to answer queries" at bounding box center [790, 179] width 162 height 50
checkbox input "true"
click at [617, 152] on div "1 Request records/ book visit Instructions Description Edit description Attachm…" at bounding box center [1008, 323] width 924 height 366
